Goal: Information Seeking & Learning: Learn about a topic

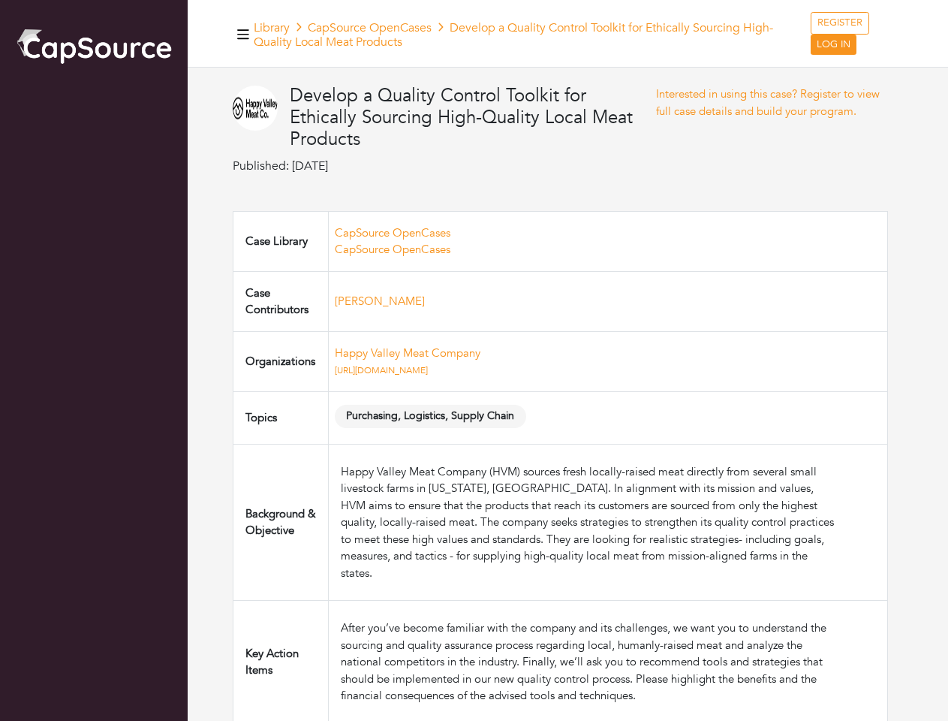
click at [474, 360] on td "Happy Valley Meat Company [URL][DOMAIN_NAME]" at bounding box center [607, 361] width 559 height 60
click at [474, 360] on td "Happy Valley Meat Company https://happyvalleymeat.com" at bounding box center [607, 361] width 559 height 60
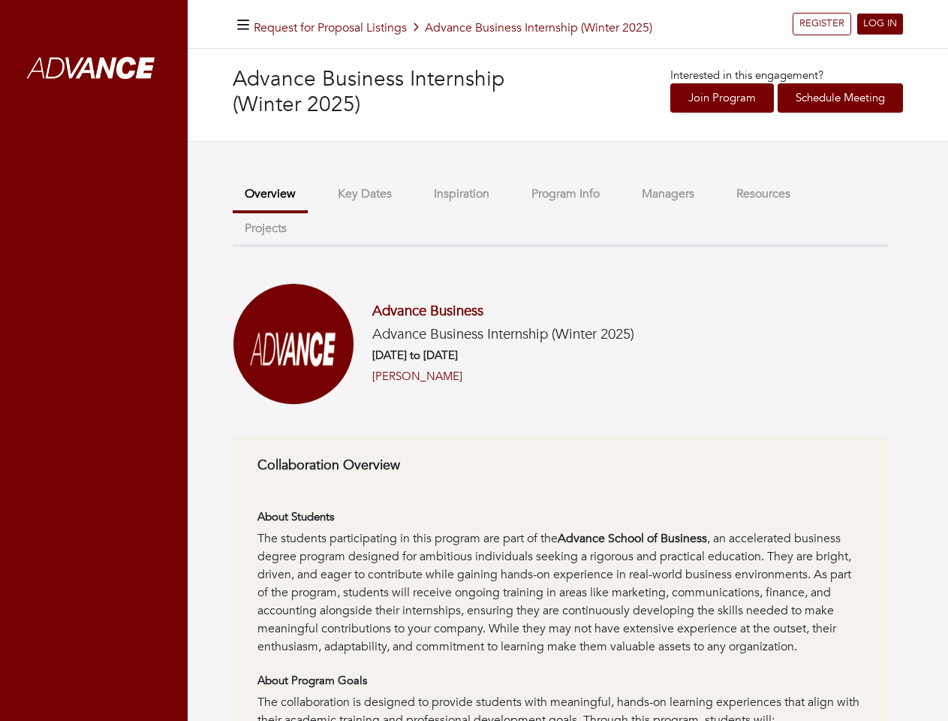
click at [474, 360] on h6 "[DATE] to [DATE]" at bounding box center [503, 355] width 262 height 14
click at [243, 24] on icon "button" at bounding box center [243, 25] width 12 height 14
